Goal: Information Seeking & Learning: Learn about a topic

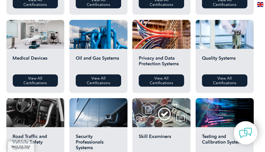
scroll to position [328, 0]
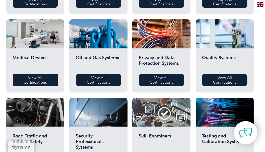
click at [46, 82] on link "View All Certifications" at bounding box center [35, 80] width 45 height 12
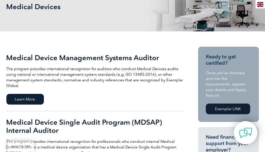
scroll to position [73, 0]
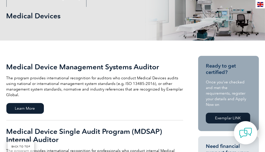
click at [99, 65] on h2 "Medical Device Management Systems Auditor" at bounding box center [94, 67] width 177 height 8
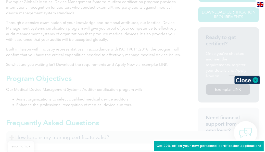
scroll to position [155, 0]
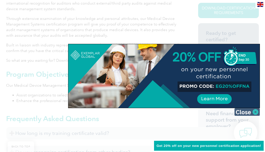
click at [252, 112] on img at bounding box center [247, 112] width 26 height 8
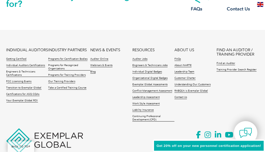
scroll to position [710, 0]
click at [33, 64] on link "Individual Auditors Certifications" at bounding box center [25, 66] width 39 height 4
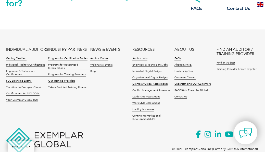
scroll to position [573, 0]
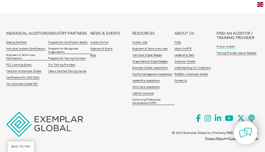
click at [232, 47] on link "Find an Auditor" at bounding box center [226, 47] width 19 height 4
